Goal: Task Accomplishment & Management: Manage account settings

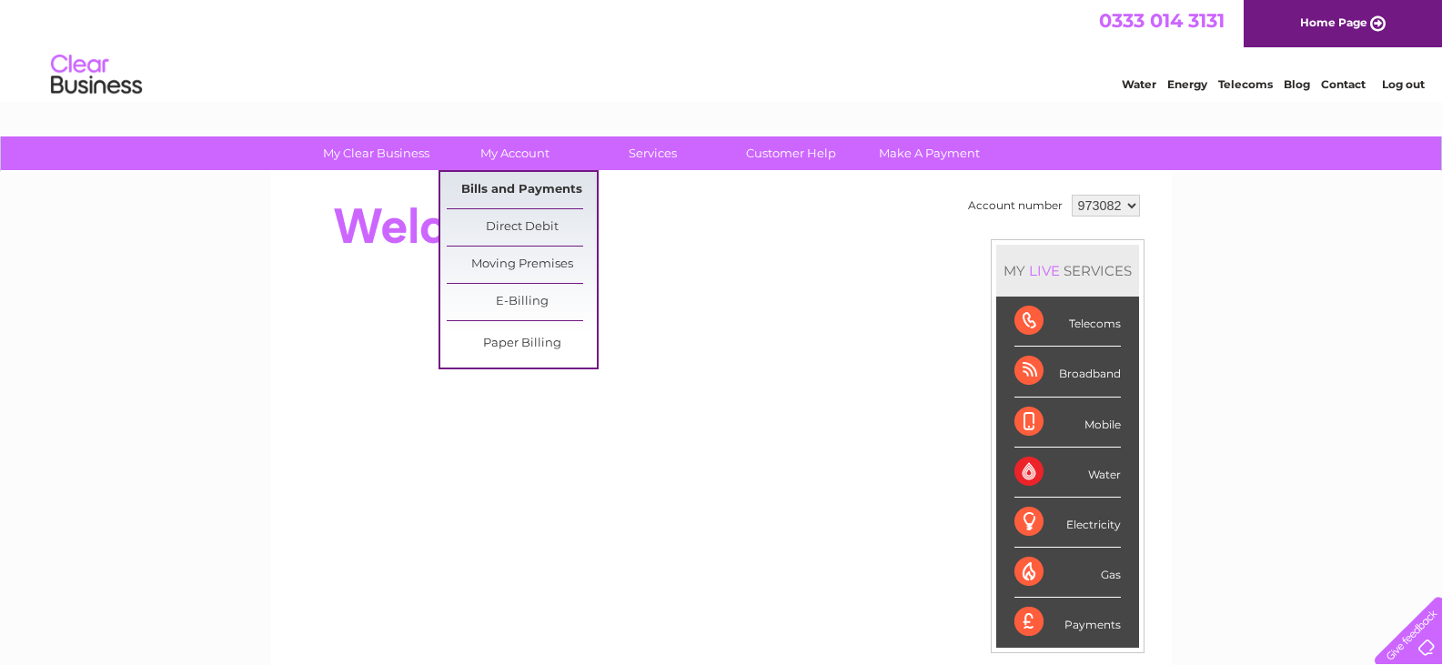
click at [542, 181] on link "Bills and Payments" at bounding box center [522, 190] width 150 height 36
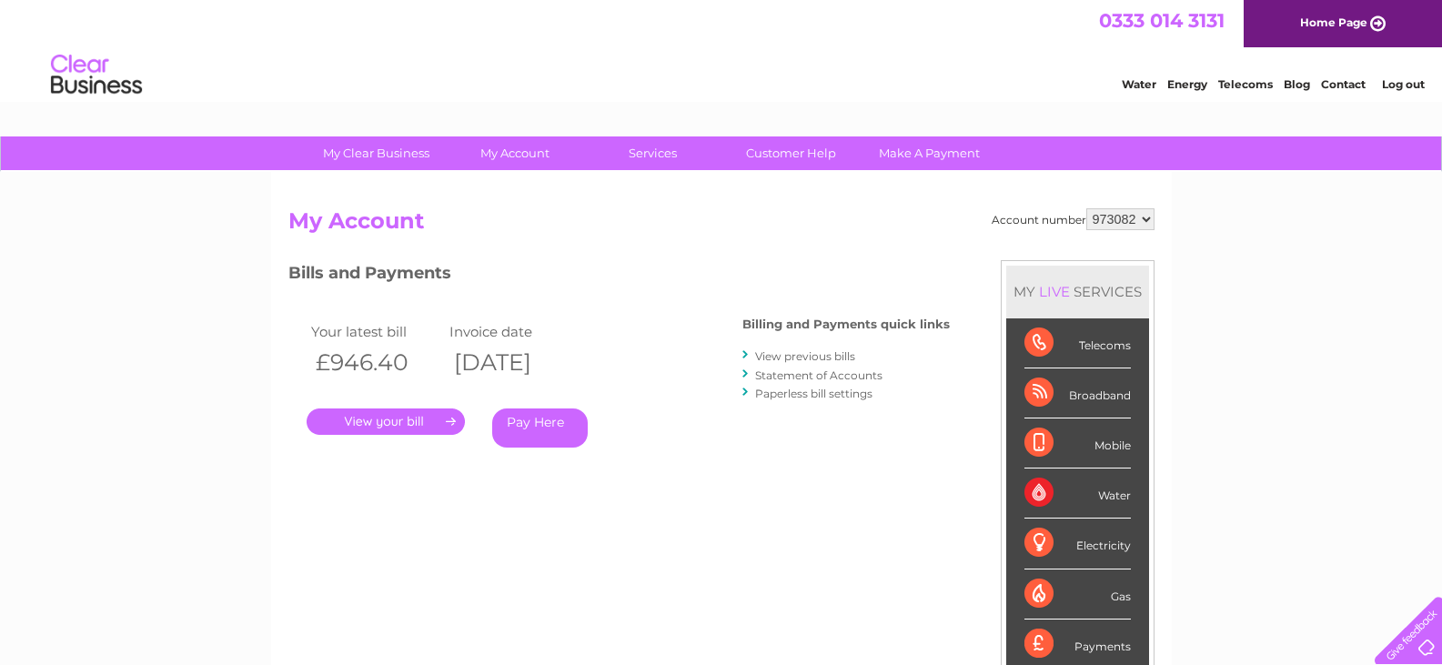
click at [409, 424] on link "." at bounding box center [386, 421] width 158 height 26
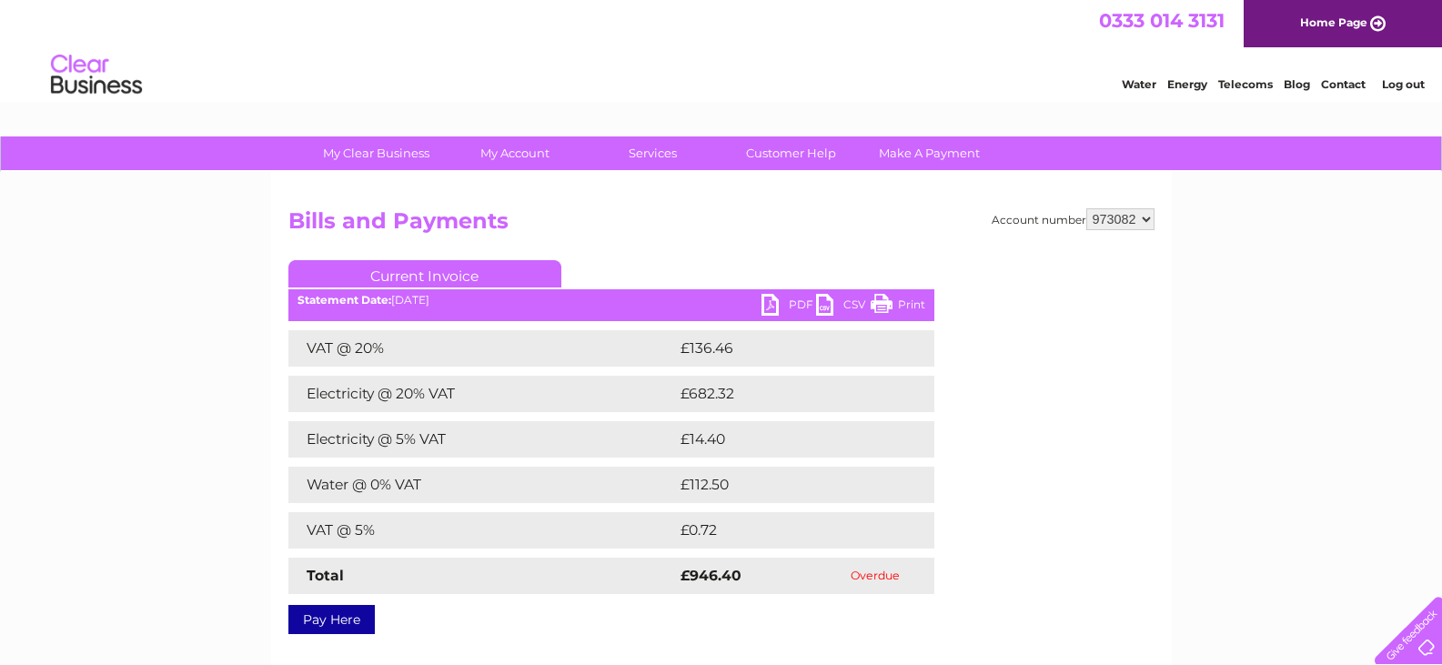
click at [804, 303] on link "PDF" at bounding box center [788, 307] width 55 height 26
